Goal: Task Accomplishment & Management: Manage account settings

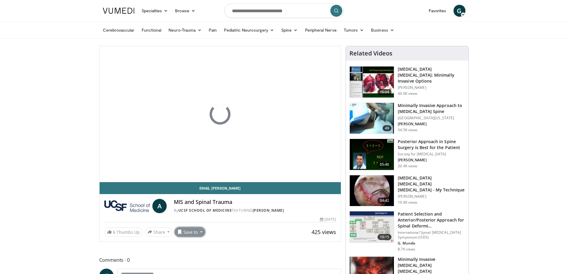
click at [196, 231] on button "Save to" at bounding box center [190, 232] width 30 height 10
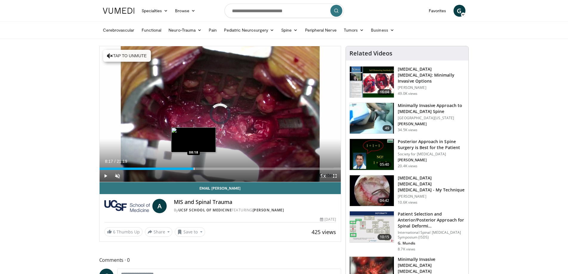
click at [194, 167] on div "Progress Bar" at bounding box center [194, 168] width 1 height 2
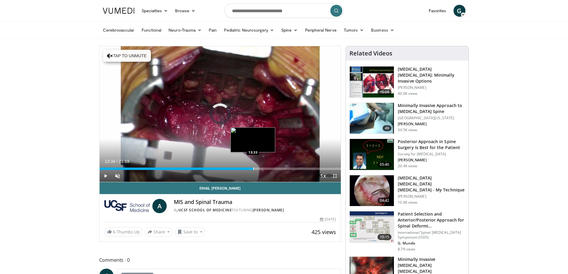
click at [253, 167] on div "Progress Bar" at bounding box center [253, 168] width 1 height 2
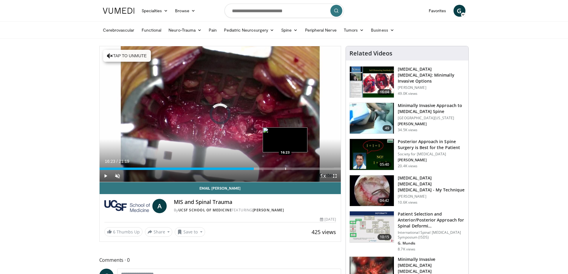
click at [285, 166] on div "Loaded : 64.01% 13:36 16:23" at bounding box center [220, 167] width 241 height 6
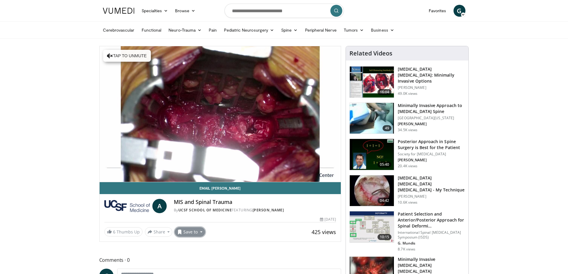
click at [190, 235] on button "Save to" at bounding box center [190, 232] width 30 height 10
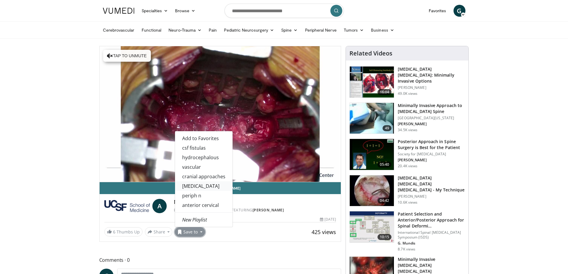
click at [207, 186] on link "lumbar" at bounding box center [204, 186] width 58 height 10
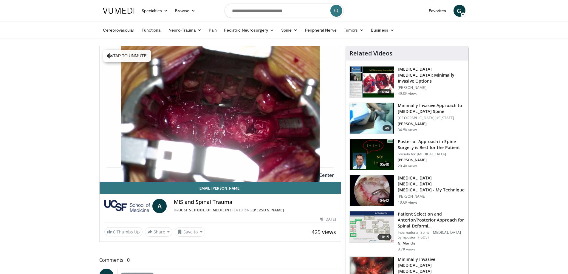
click at [408, 183] on h3 "Endoscopic Lumbar Discectomy - My Technique" at bounding box center [431, 184] width 67 height 18
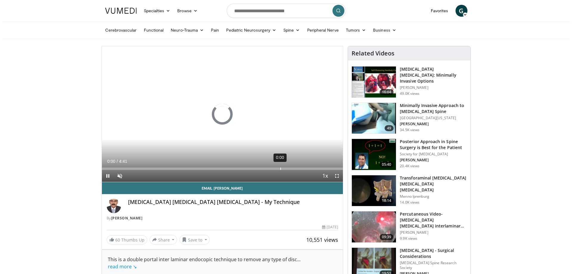
scroll to position [9, 0]
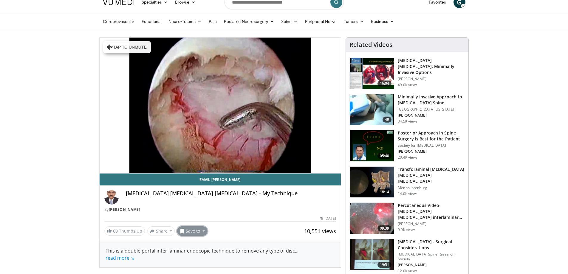
click at [189, 229] on button "Save to" at bounding box center [192, 231] width 30 height 10
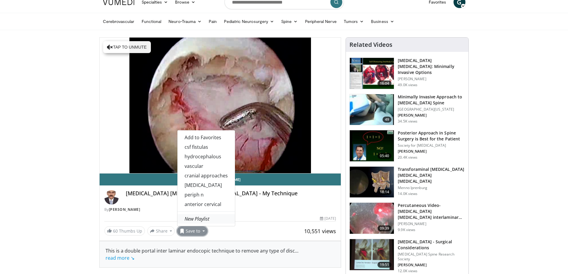
click at [207, 221] on em "New Playlist" at bounding box center [196, 218] width 25 height 7
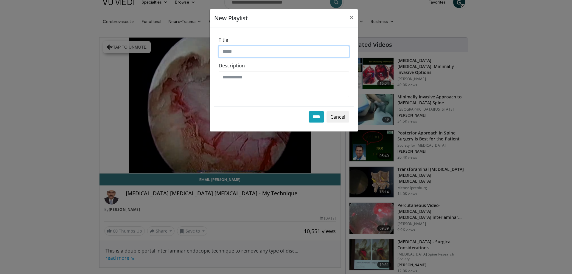
click at [263, 50] on input "Title" at bounding box center [284, 51] width 131 height 11
type input "****"
click at [316, 117] on input "****" at bounding box center [316, 116] width 15 height 11
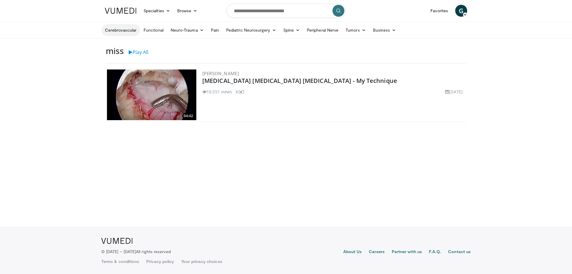
drag, startPoint x: 149, startPoint y: 34, endPoint x: 125, endPoint y: 27, distance: 25.3
drag, startPoint x: 125, startPoint y: 15, endPoint x: 126, endPoint y: 12, distance: 3.7
click at [126, 12] on link at bounding box center [120, 10] width 39 height 17
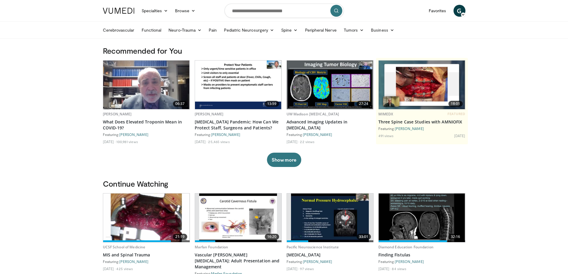
drag, startPoint x: 165, startPoint y: 75, endPoint x: 76, endPoint y: 87, distance: 89.7
drag, startPoint x: 76, startPoint y: 87, endPoint x: 245, endPoint y: 17, distance: 182.3
click at [250, 13] on input "Search topics, interventions" at bounding box center [283, 11] width 119 height 14
type input "**********"
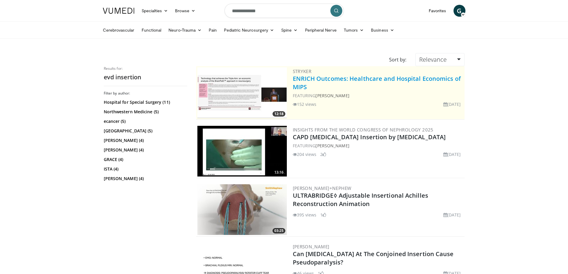
drag, startPoint x: 318, startPoint y: 80, endPoint x: 310, endPoint y: 76, distance: 9.1
click at [272, 15] on input "**********" at bounding box center [283, 11] width 119 height 14
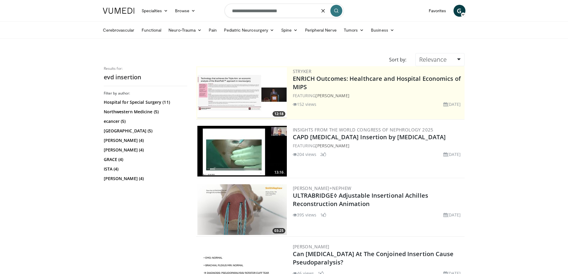
type input "**********"
click at [337, 10] on icon "submit" at bounding box center [336, 10] width 5 height 5
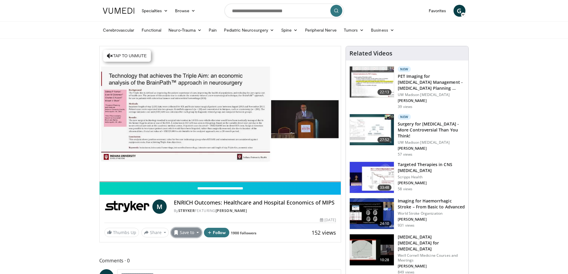
click at [191, 232] on button "Save to" at bounding box center [186, 233] width 30 height 10
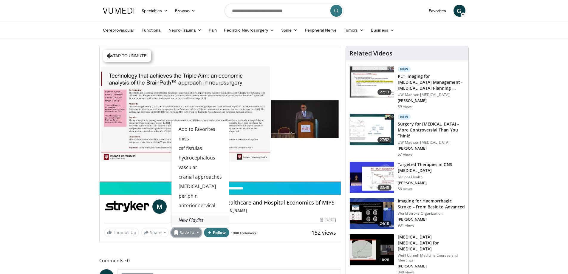
click at [199, 221] on em "New Playlist" at bounding box center [191, 220] width 25 height 7
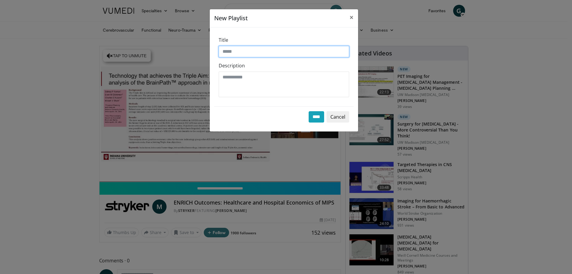
click at [246, 52] on input "Title" at bounding box center [284, 51] width 131 height 11
type input "***"
click at [314, 114] on input "****" at bounding box center [316, 116] width 15 height 11
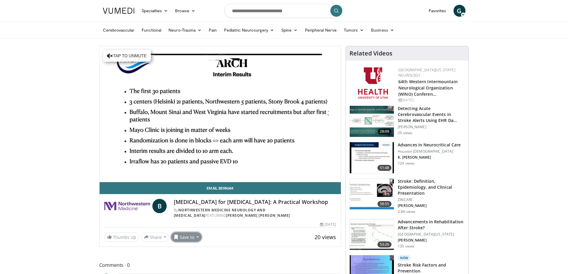
click at [188, 242] on button "Save to" at bounding box center [186, 237] width 30 height 10
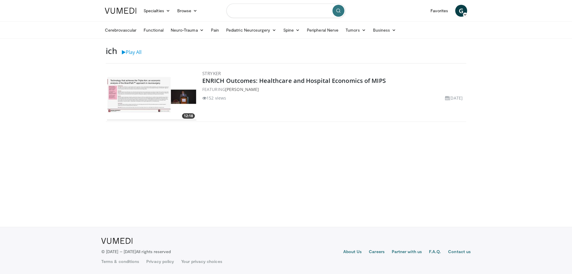
click at [272, 9] on input "Search topics, interventions" at bounding box center [286, 11] width 119 height 14
type input "**********"
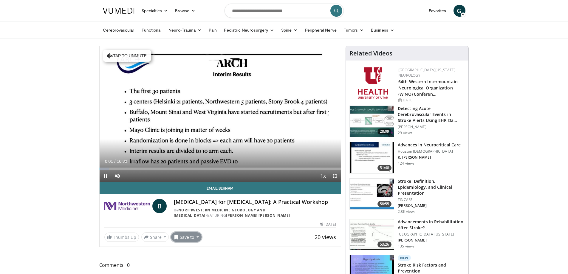
click at [192, 242] on button "Save to" at bounding box center [186, 237] width 30 height 10
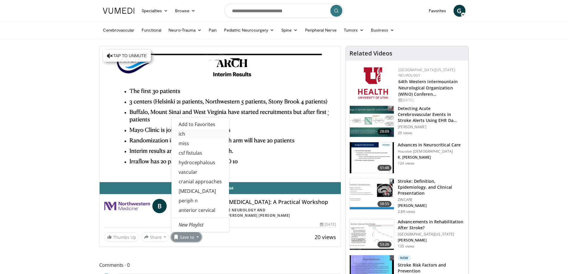
click at [190, 139] on link "ich" at bounding box center [200, 134] width 58 height 10
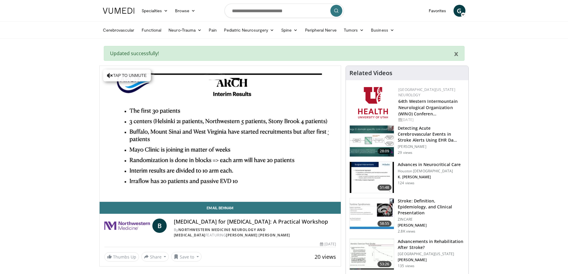
click at [141, 222] on img at bounding box center [127, 225] width 46 height 14
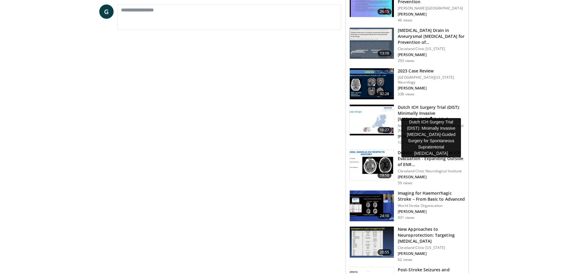
scroll to position [290, 0]
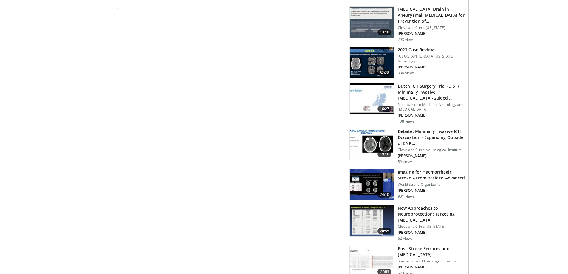
click at [483, 148] on body "Specialties Adult & Family Medicine Allergy, Asthma, Immunology Anesthesiology …" at bounding box center [284, 181] width 568 height 942
click at [444, 134] on h3 "Debate: Minimally Invasive ICH Evacuation - Expanding Outside of ENR…" at bounding box center [431, 137] width 67 height 18
click at [489, 136] on body "Specialties Adult & Family Medicine Allergy, Asthma, Immunology Anesthesiology …" at bounding box center [284, 181] width 568 height 942
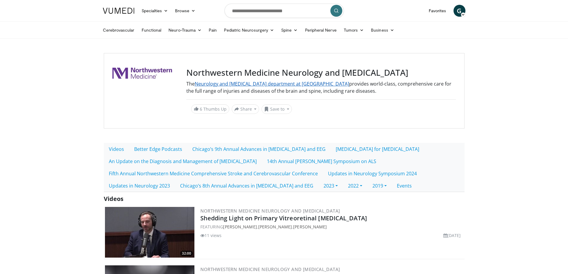
click at [245, 84] on link "Neurology and [MEDICAL_DATA] department at [GEOGRAPHIC_DATA]" at bounding box center [272, 83] width 154 height 7
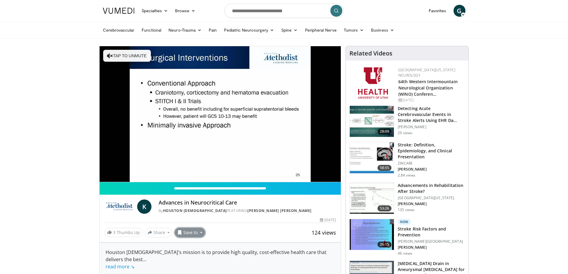
click at [195, 232] on button "Save to" at bounding box center [190, 233] width 30 height 10
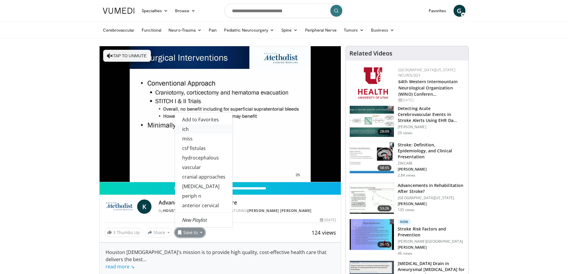
click at [211, 131] on link "ich" at bounding box center [204, 129] width 58 height 10
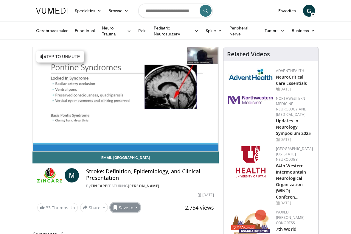
click at [130, 205] on button "Save to" at bounding box center [125, 208] width 30 height 10
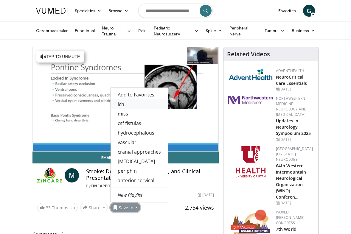
click at [135, 103] on link "ich" at bounding box center [140, 105] width 58 height 10
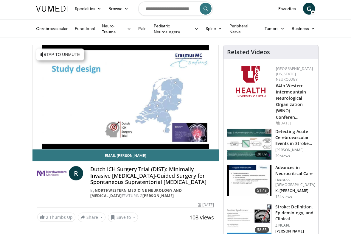
scroll to position [65, 0]
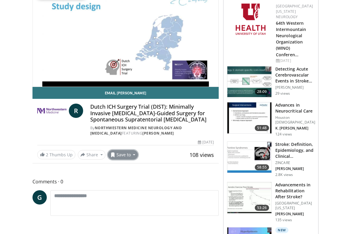
click at [130, 160] on button "Save to" at bounding box center [123, 155] width 30 height 10
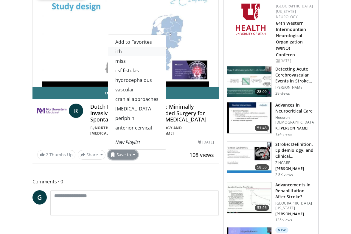
click at [130, 56] on link "ich" at bounding box center [137, 52] width 58 height 10
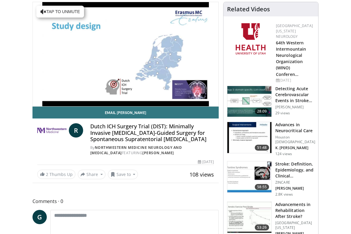
scroll to position [84, 0]
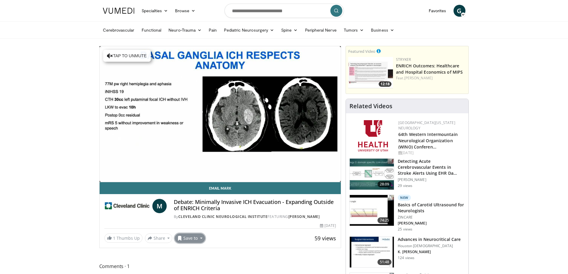
click at [195, 241] on button "Save to" at bounding box center [190, 238] width 30 height 10
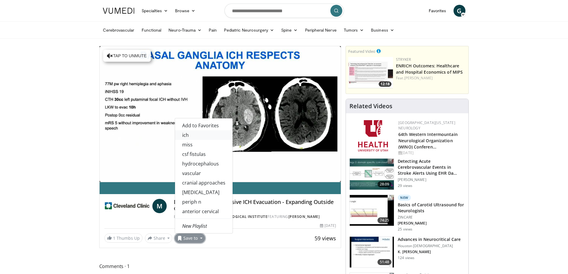
click at [191, 135] on link "ich" at bounding box center [204, 135] width 58 height 10
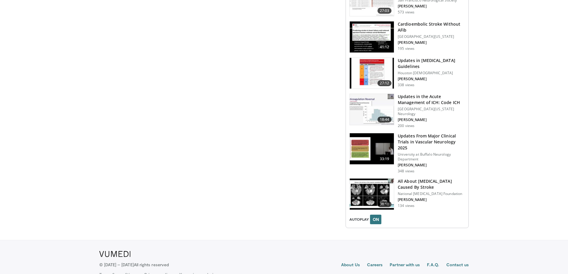
scroll to position [724, 0]
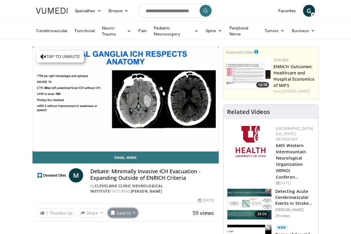
click at [121, 215] on button "Save to" at bounding box center [123, 213] width 30 height 10
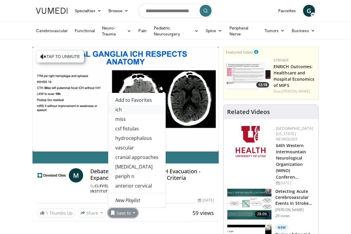
click at [129, 110] on link "ich" at bounding box center [137, 110] width 58 height 10
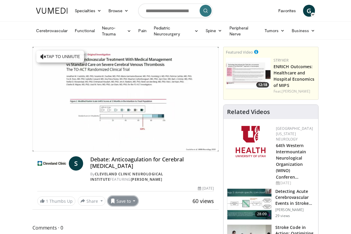
click at [126, 199] on button "Save to" at bounding box center [123, 201] width 30 height 10
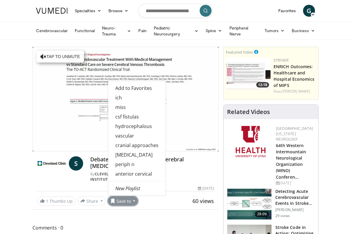
click at [126, 199] on button "Save to" at bounding box center [123, 201] width 30 height 10
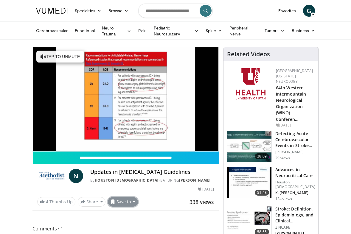
click at [124, 206] on button "Save to" at bounding box center [123, 202] width 30 height 10
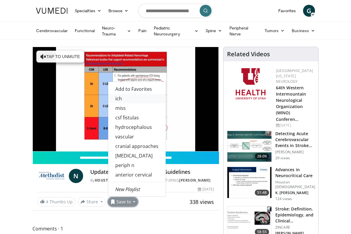
click at [140, 101] on link "ich" at bounding box center [137, 99] width 58 height 10
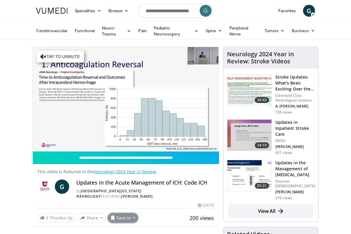
click at [126, 215] on button "Save to" at bounding box center [123, 218] width 30 height 10
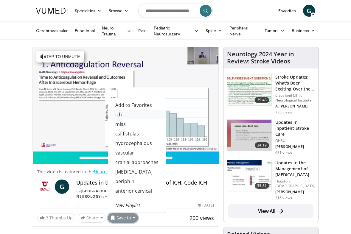
click at [134, 110] on link "ich" at bounding box center [137, 115] width 58 height 10
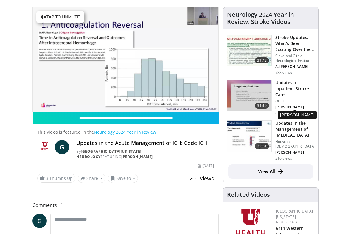
scroll to position [42, 0]
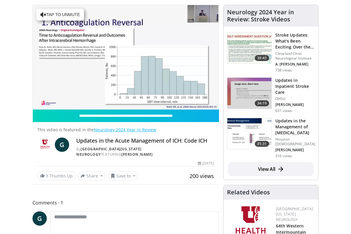
click at [291, 130] on h3 "Updates in the Management of [MEDICAL_DATA]" at bounding box center [295, 127] width 40 height 18
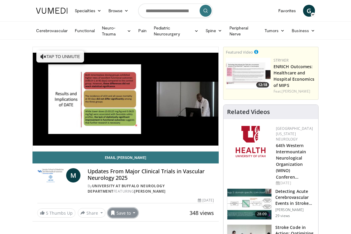
click at [129, 212] on button "Save to" at bounding box center [123, 213] width 30 height 10
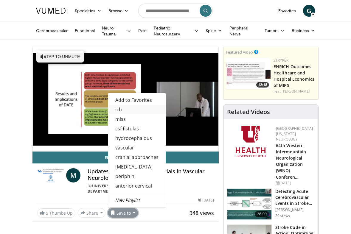
click at [135, 109] on link "ich" at bounding box center [137, 110] width 58 height 10
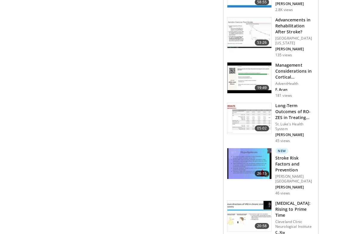
scroll to position [463, 0]
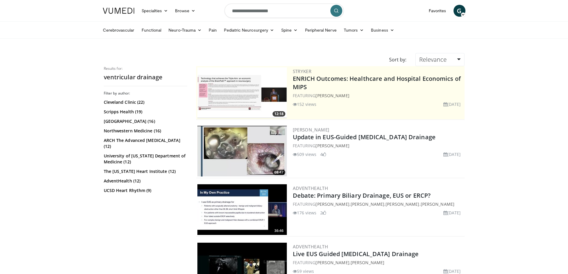
click at [275, 9] on input "**********" at bounding box center [283, 11] width 119 height 14
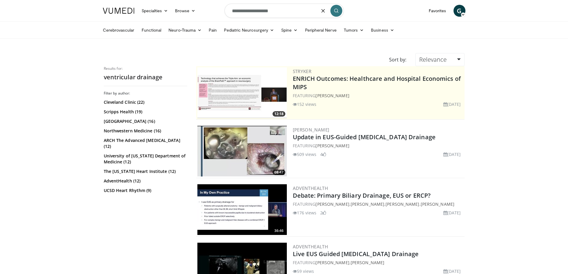
click at [275, 9] on input "**********" at bounding box center [283, 11] width 119 height 14
type input "***"
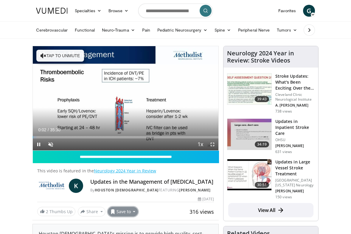
click at [119, 217] on button "Save to" at bounding box center [123, 212] width 30 height 10
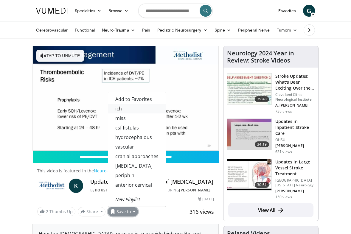
click at [130, 114] on link "ich" at bounding box center [137, 109] width 58 height 10
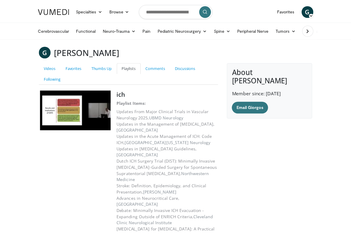
scroll to position [89, 0]
